Goal: Information Seeking & Learning: Learn about a topic

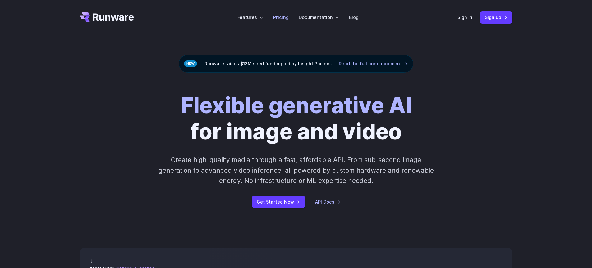
click at [277, 20] on link "Pricing" at bounding box center [281, 17] width 16 height 7
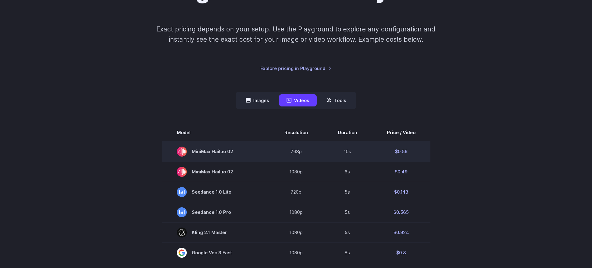
scroll to position [104, 0]
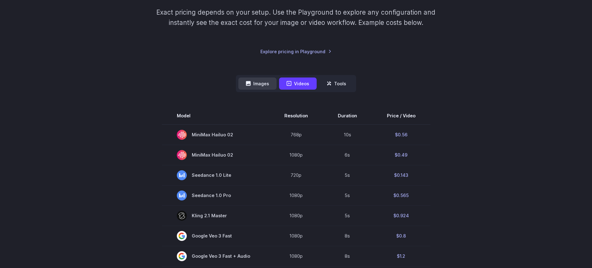
click at [255, 81] on button "Images" at bounding box center [257, 83] width 38 height 12
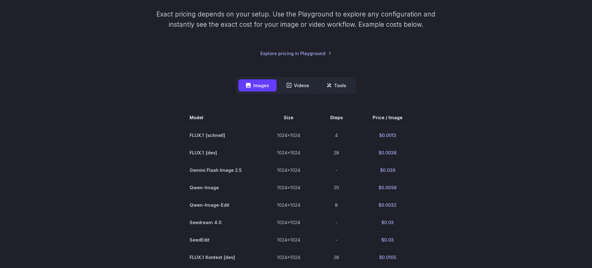
scroll to position [102, 0]
